Goal: Information Seeking & Learning: Check status

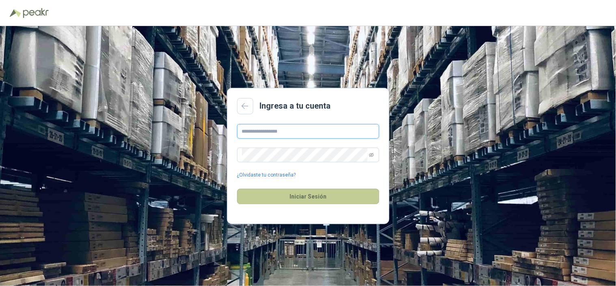
type input "**********"
click at [302, 197] on button "Iniciar Sesión" at bounding box center [308, 196] width 142 height 15
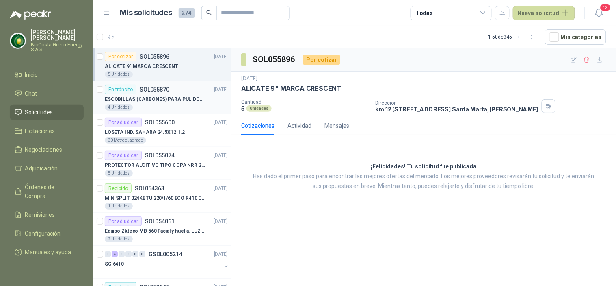
click at [134, 102] on p "ESCOBILLAS (CARBONES) PARA PULIDORA DEWALT" at bounding box center [155, 99] width 101 height 8
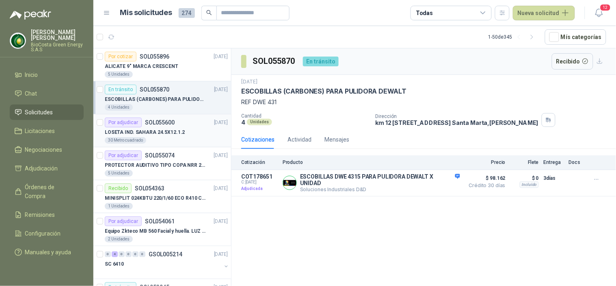
click at [152, 131] on p "LOSETA IND. SAHARA 24.5X12.1.2" at bounding box center [145, 132] width 80 height 8
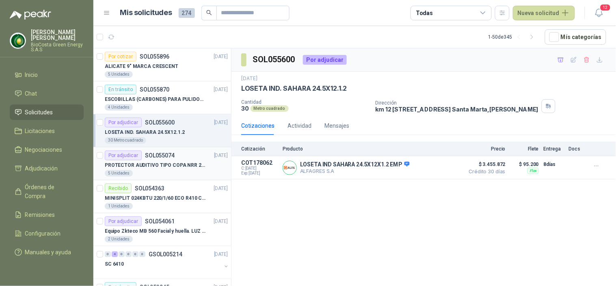
click at [169, 161] on p "PROTECTOR AUDITIVO TIPO COPA NRR 23dB" at bounding box center [155, 165] width 101 height 8
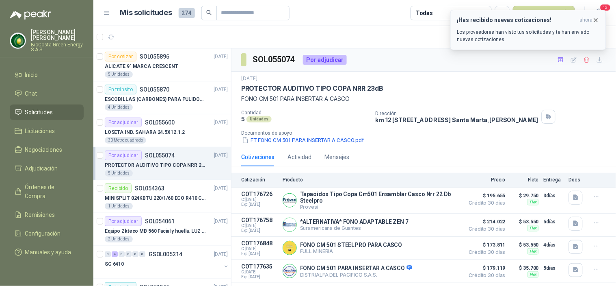
click at [509, 39] on p "Los proveedores han visto tus solicitudes y te han enviado nuevas cotizaciones." at bounding box center [528, 35] width 142 height 15
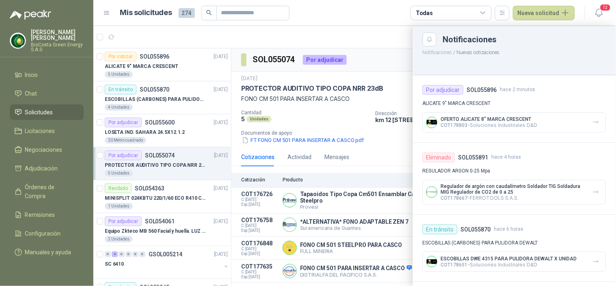
click at [408, 115] on div at bounding box center [354, 156] width 523 height 260
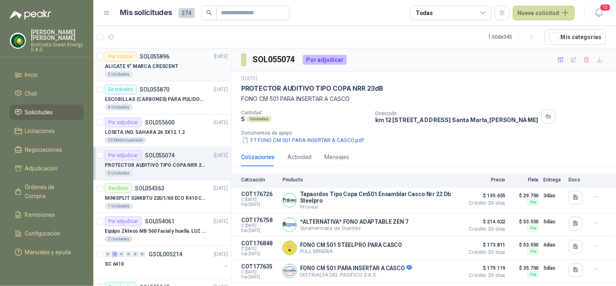
click at [161, 69] on p "ALICATE 9" MARCA CRESCENT" at bounding box center [142, 67] width 74 height 8
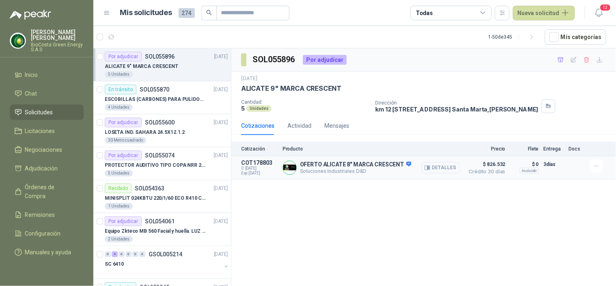
click at [433, 169] on button "Detalles" at bounding box center [441, 167] width 38 height 11
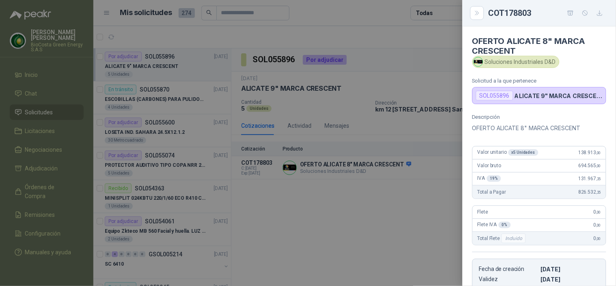
click at [412, 100] on div at bounding box center [308, 143] width 616 height 286
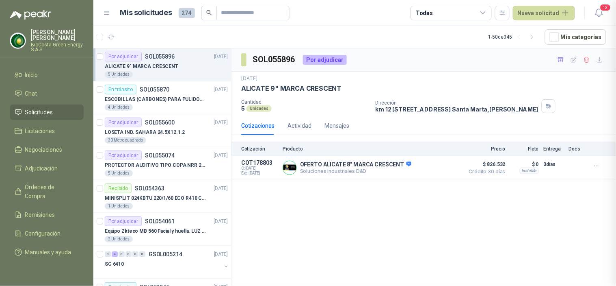
scroll to position [149, 0]
